Goal: Browse casually

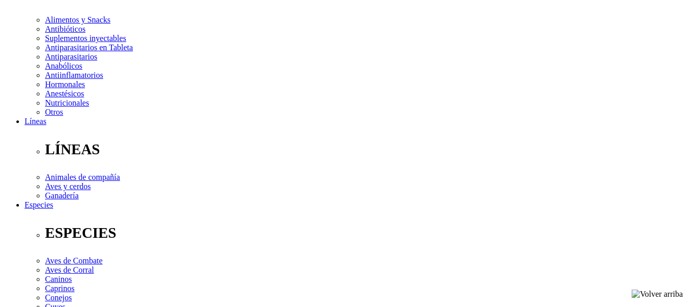
scroll to position [205, 0]
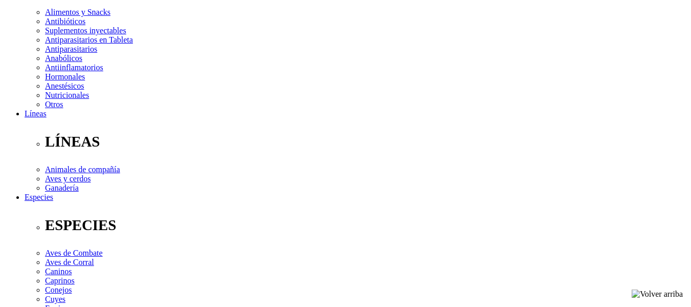
select select "0"
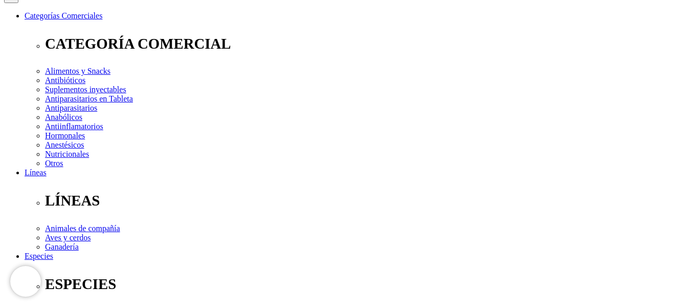
scroll to position [0, 0]
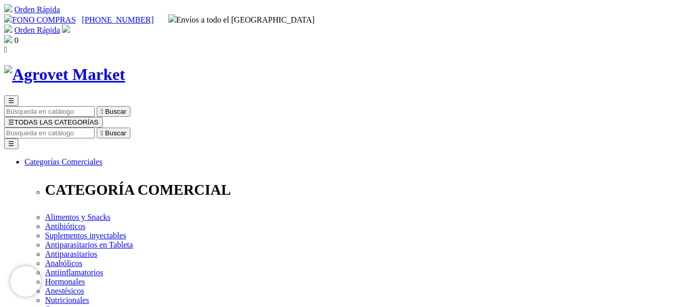
click at [125, 65] on img at bounding box center [64, 74] width 121 height 19
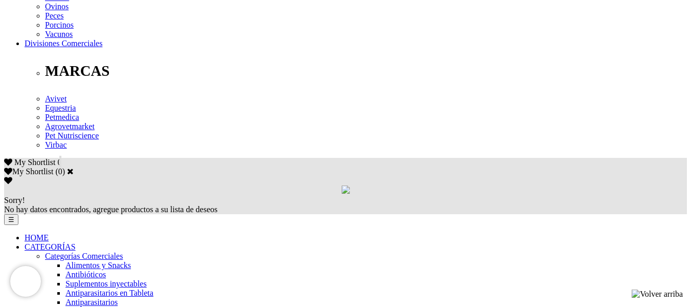
scroll to position [614, 0]
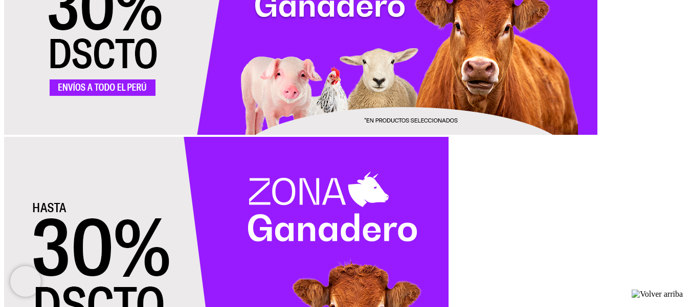
scroll to position [814, 0]
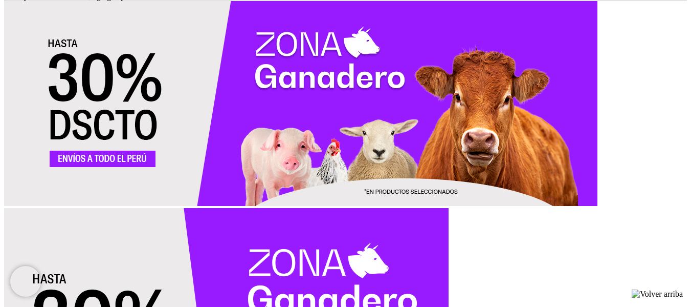
scroll to position [768, 0]
